Goal: Use online tool/utility: Use online tool/utility

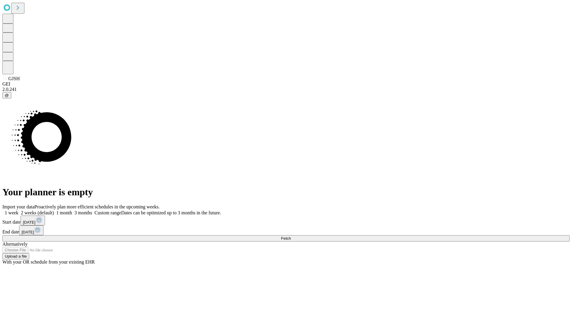
click at [291, 236] on span "Fetch" at bounding box center [286, 238] width 10 height 4
